Goal: Check status: Check status

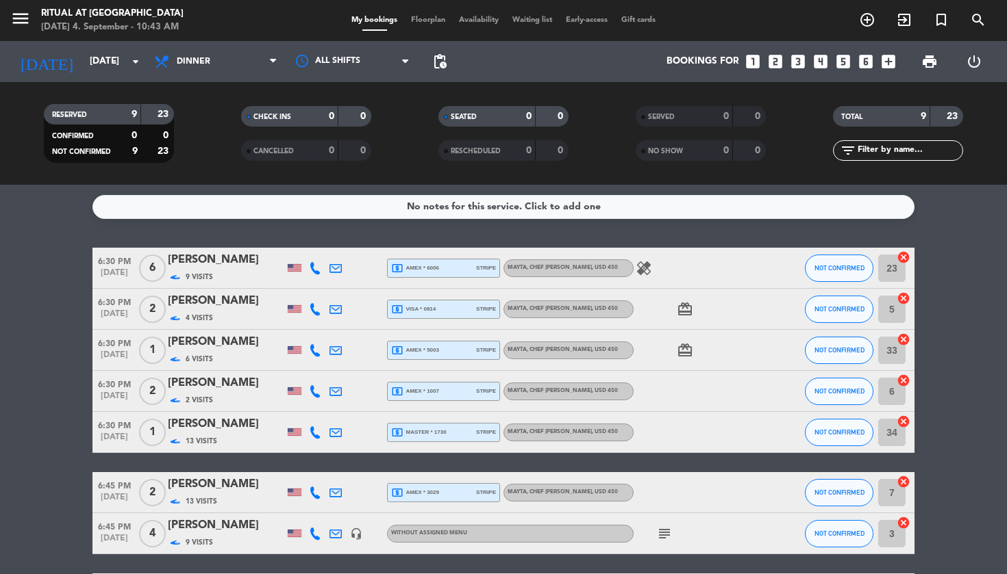
click at [976, 20] on icon "search" at bounding box center [978, 20] width 16 height 16
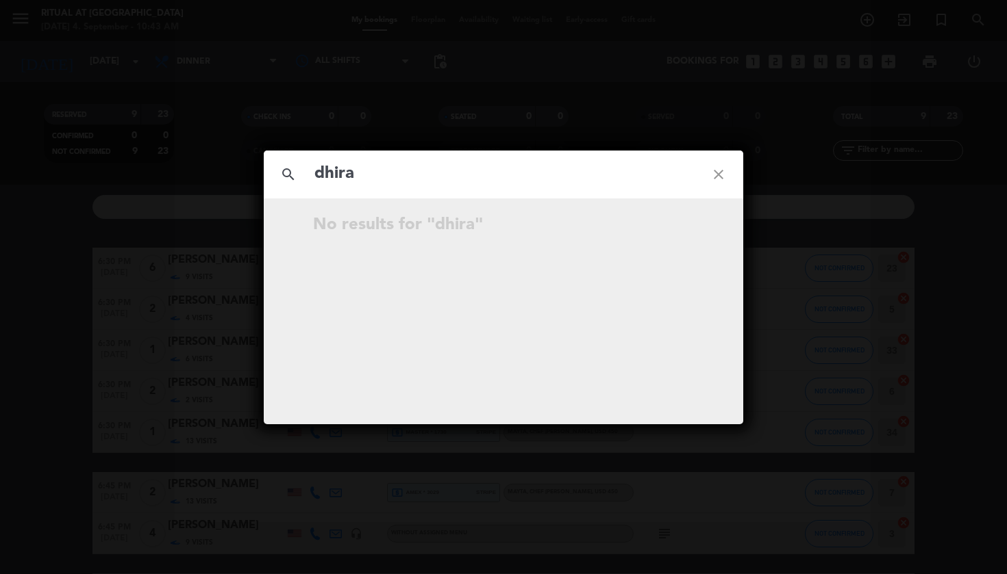
type input "[PERSON_NAME]"
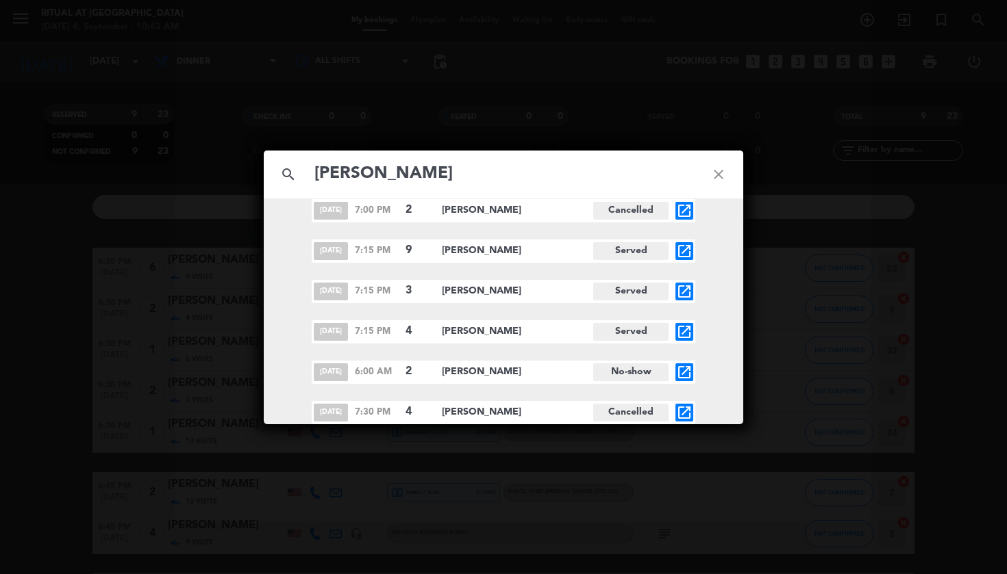
scroll to position [97, 0]
click at [870, 267] on div "search [PERSON_NAME] close [DATE] 7:30 PM [GEOGRAPHIC_DATA][PERSON_NAME] Served…" at bounding box center [503, 287] width 1007 height 574
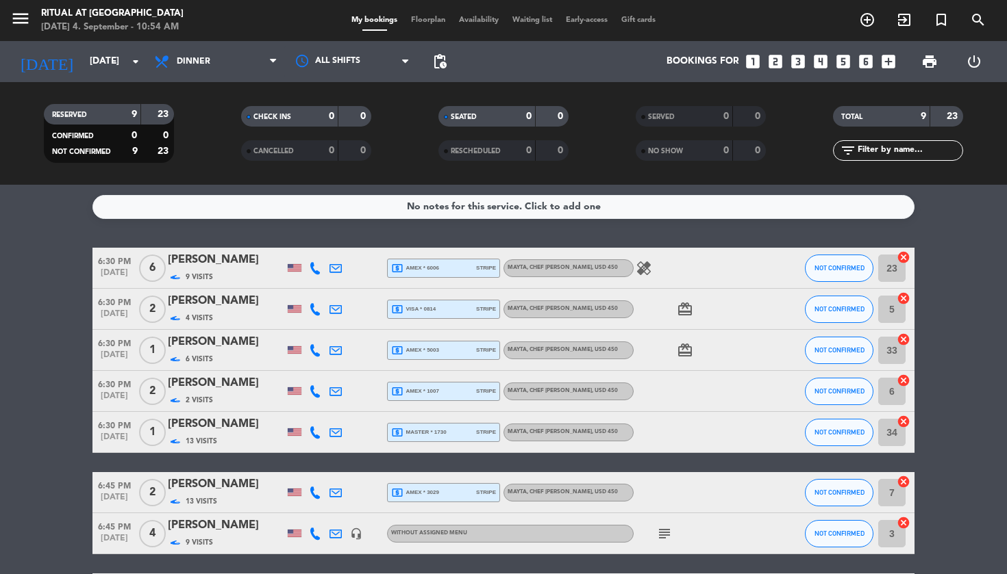
click at [985, 24] on icon "search" at bounding box center [978, 20] width 16 height 16
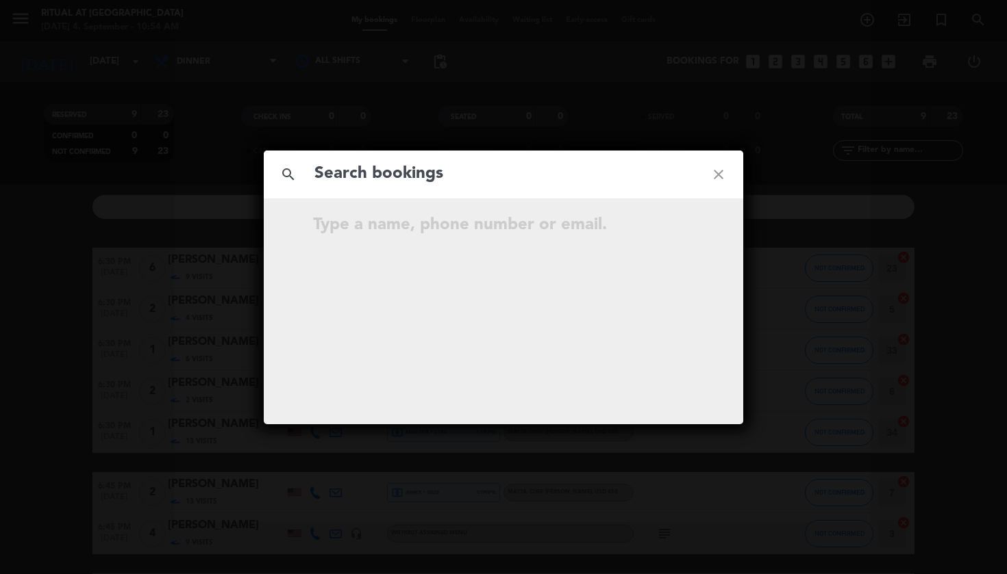
click at [977, 23] on div "search close Type a name, phone number or email." at bounding box center [503, 287] width 1007 height 574
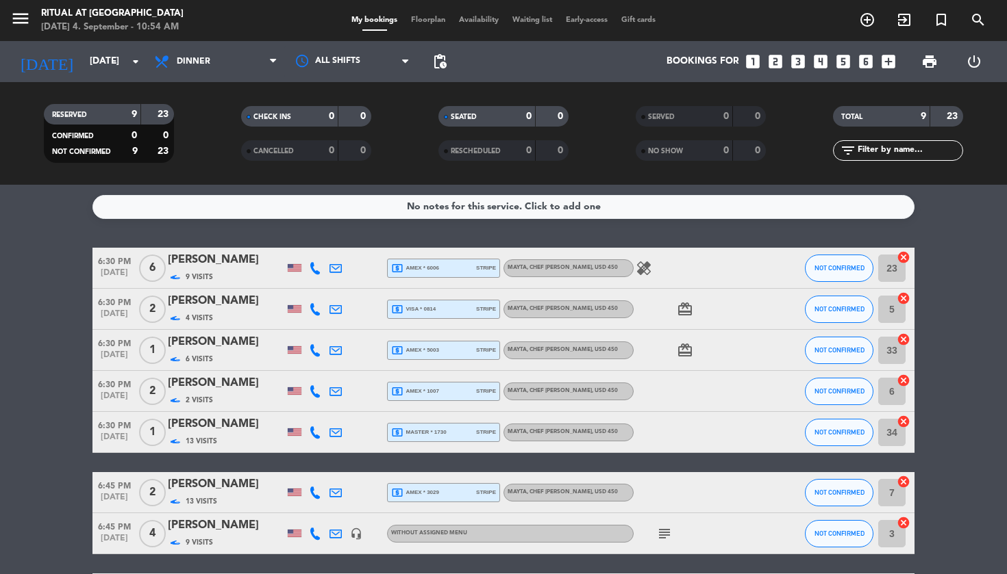
click at [985, 23] on icon "search" at bounding box center [978, 20] width 16 height 16
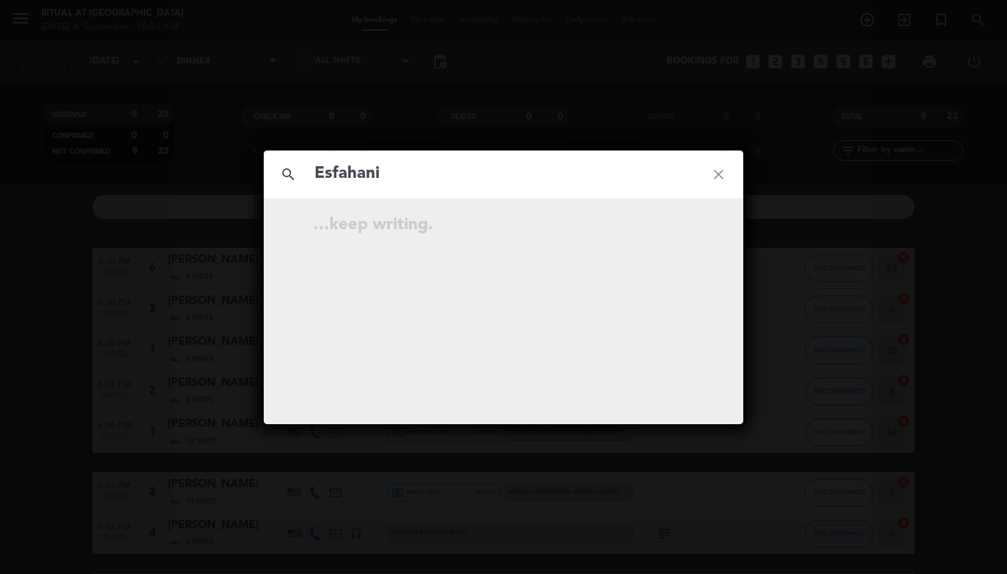
type input "Esfahani"
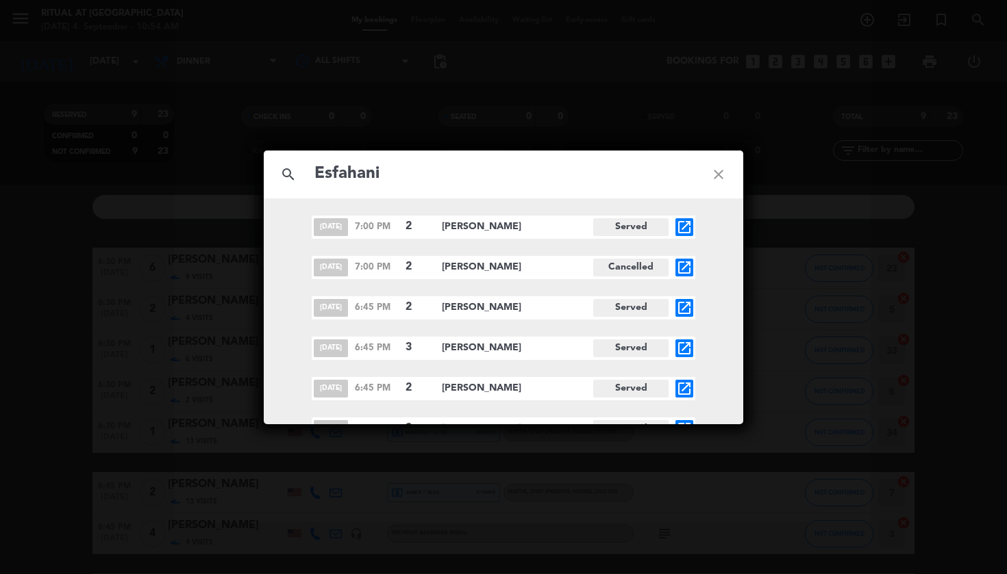
click at [682, 231] on icon "open_in_new" at bounding box center [684, 227] width 16 height 16
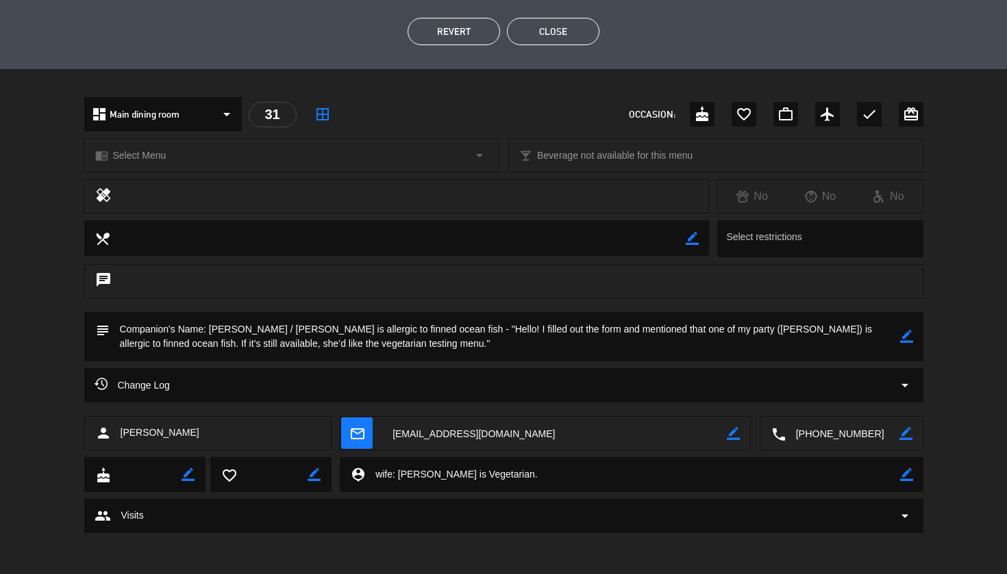
scroll to position [334, 0]
click at [857, 439] on textarea at bounding box center [842, 435] width 114 height 34
click at [818, 402] on span "Click to copy" at bounding box center [824, 401] width 56 height 14
drag, startPoint x: 564, startPoint y: 19, endPoint x: 559, endPoint y: 30, distance: 11.7
click at [564, 19] on button "Close" at bounding box center [553, 31] width 92 height 27
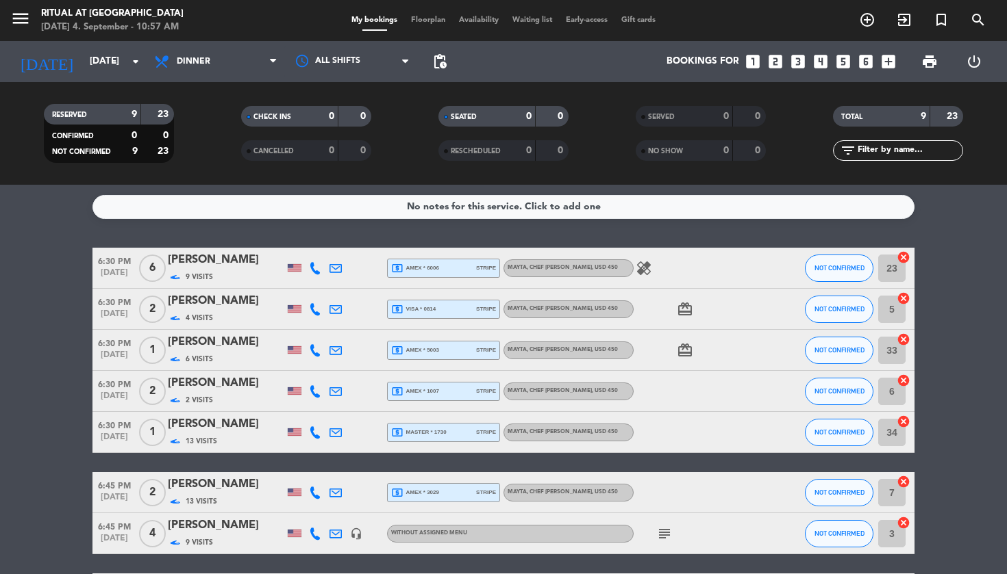
click at [559, 30] on button "Close" at bounding box center [553, 31] width 92 height 27
drag, startPoint x: 142, startPoint y: 67, endPoint x: 167, endPoint y: 54, distance: 27.9
click at [148, 57] on div "[DATE] [DATE] arrow_drop_down All services Lunch Dinner Dinner All services Lun…" at bounding box center [503, 61] width 1007 height 41
click at [134, 63] on icon "arrow_drop_down" at bounding box center [135, 61] width 16 height 16
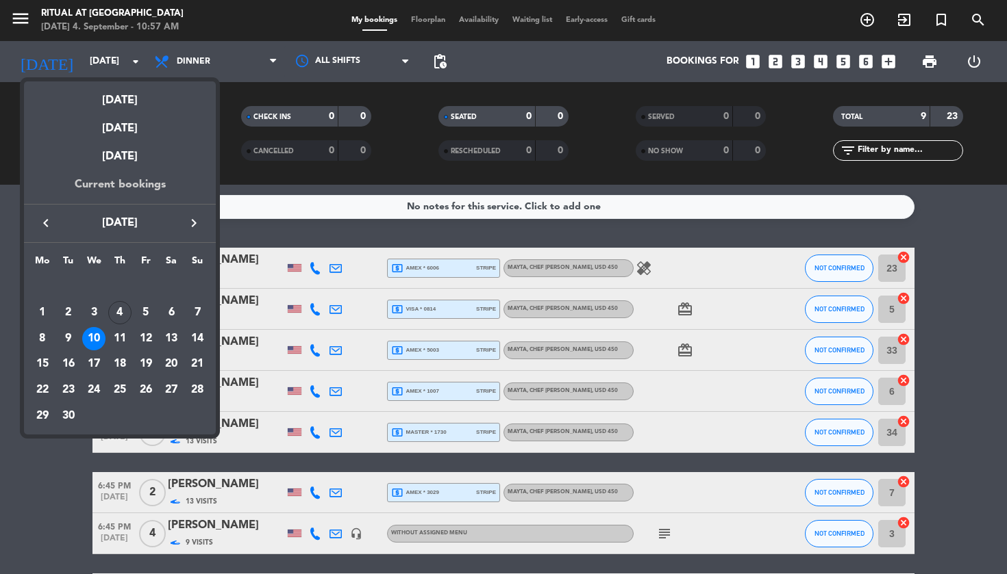
click at [130, 186] on div "Current bookings" at bounding box center [120, 190] width 192 height 28
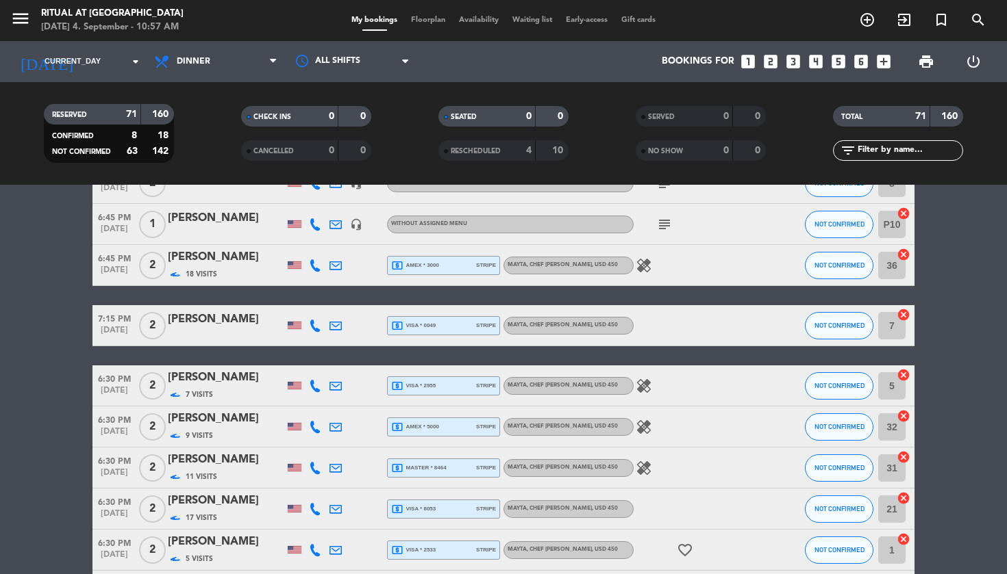
scroll to position [1423, 0]
